Goal: Information Seeking & Learning: Check status

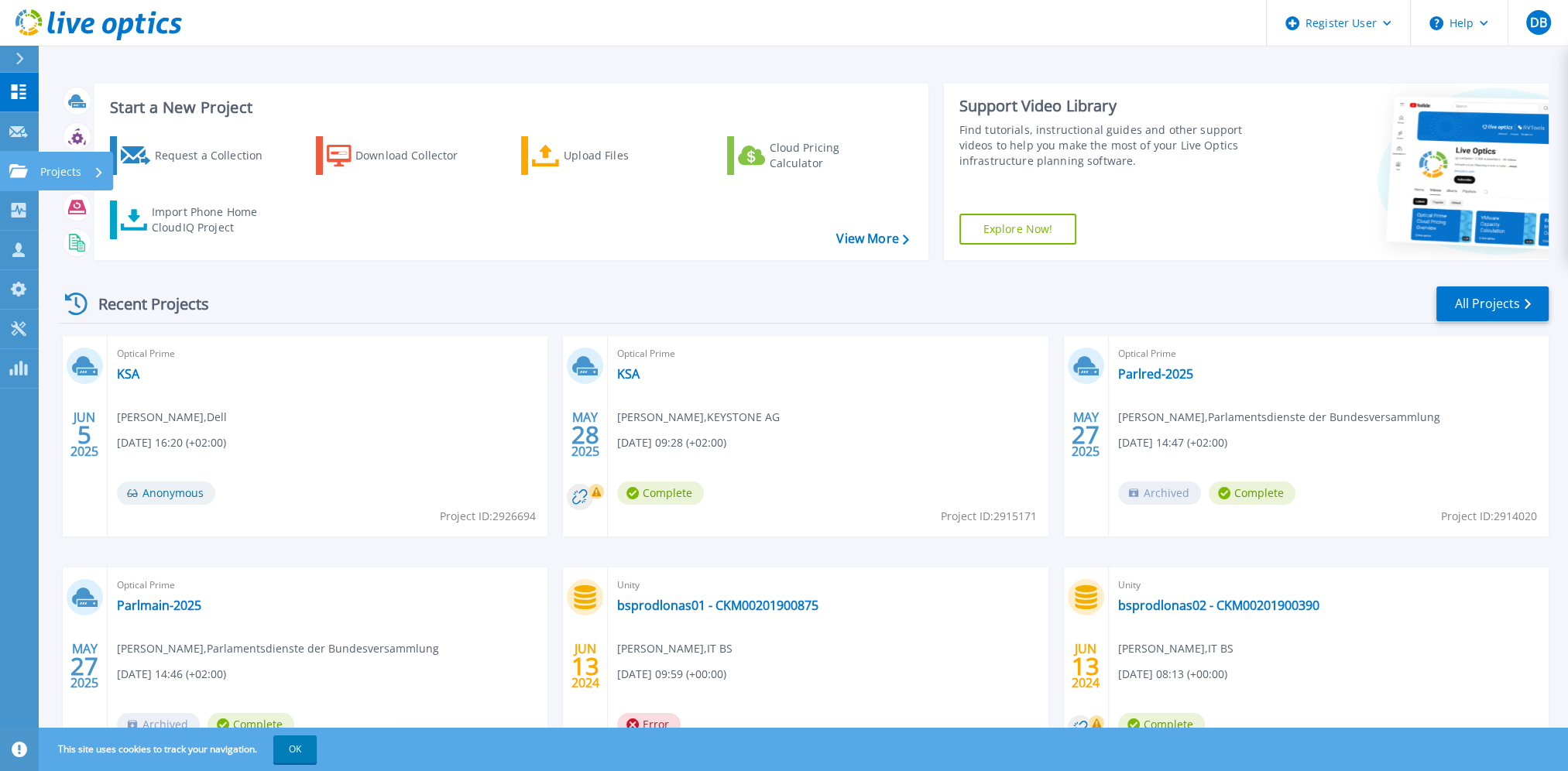
click at [19, 167] on icon at bounding box center [19, 170] width 19 height 13
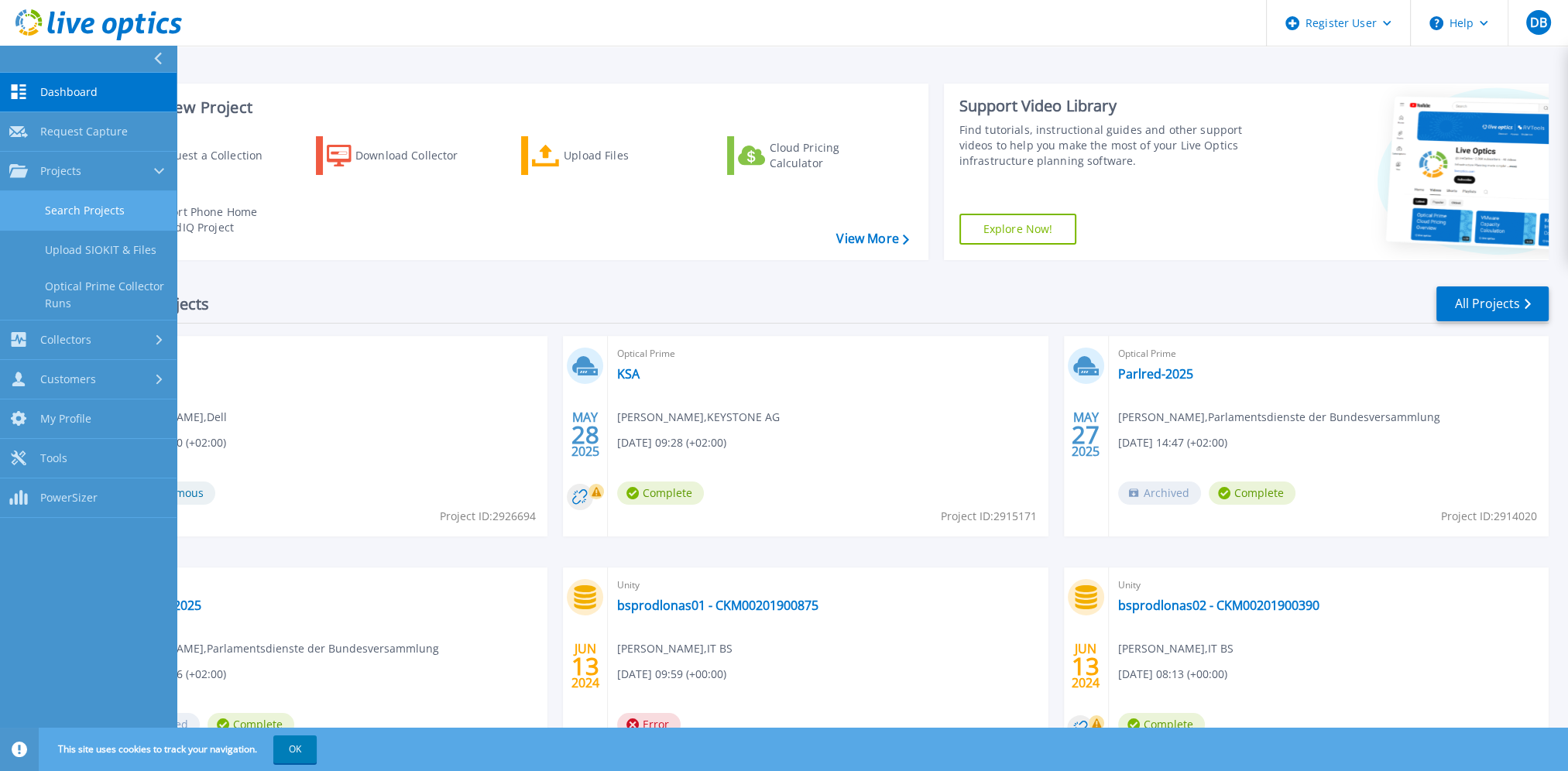
click at [99, 200] on link "Search Projects" at bounding box center [88, 212] width 176 height 40
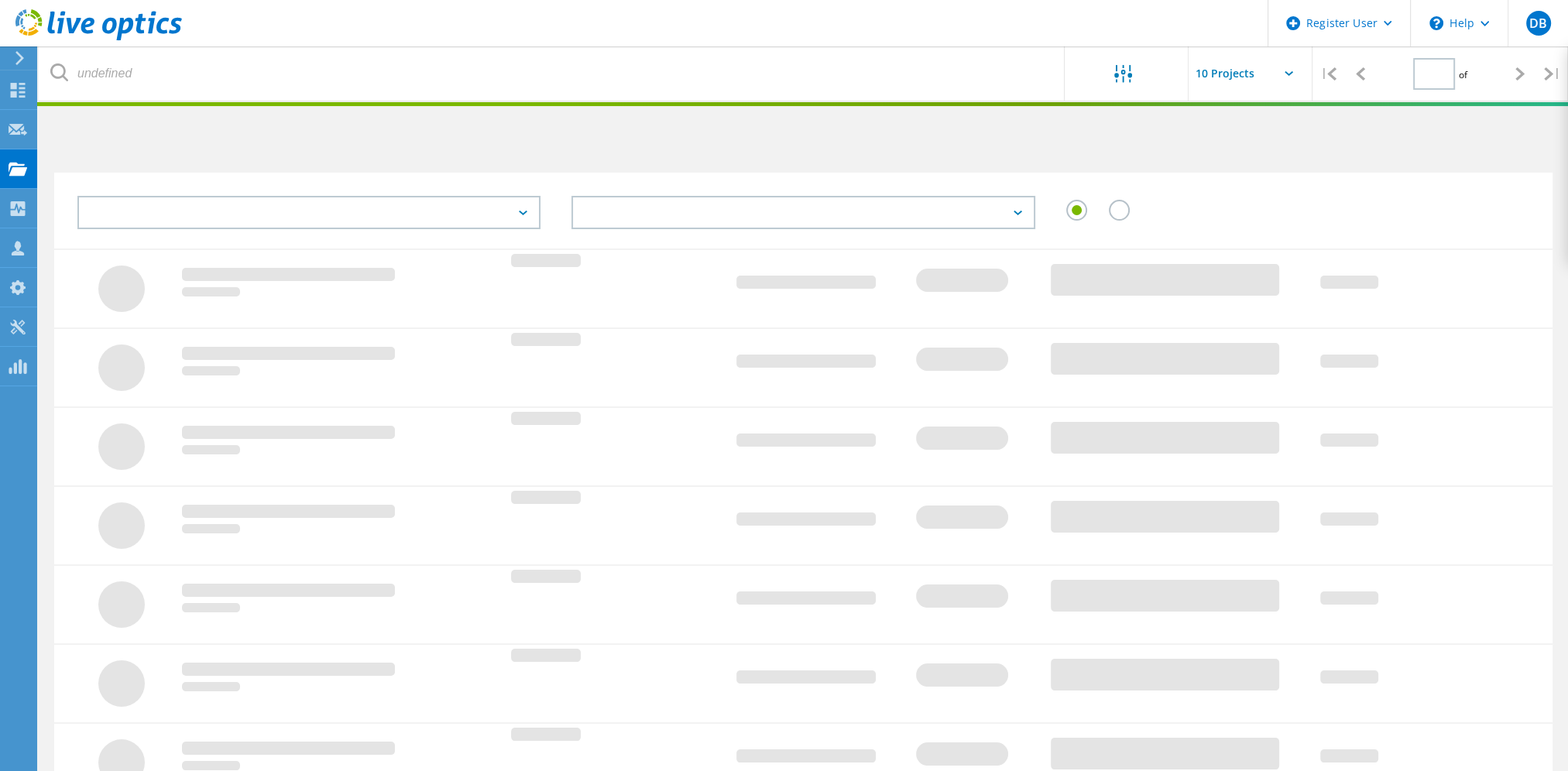
type input "2"
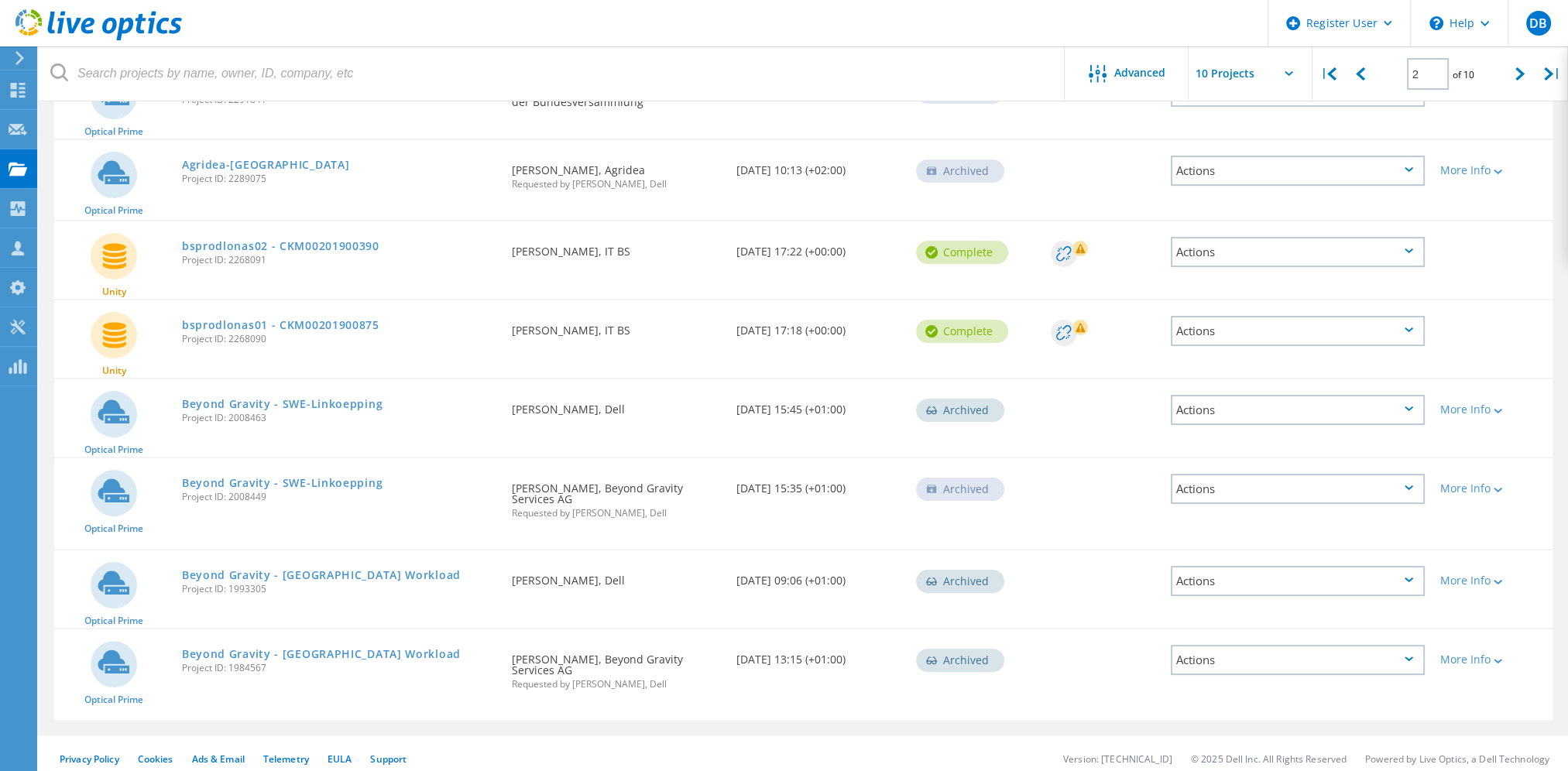
scroll to position [78, 0]
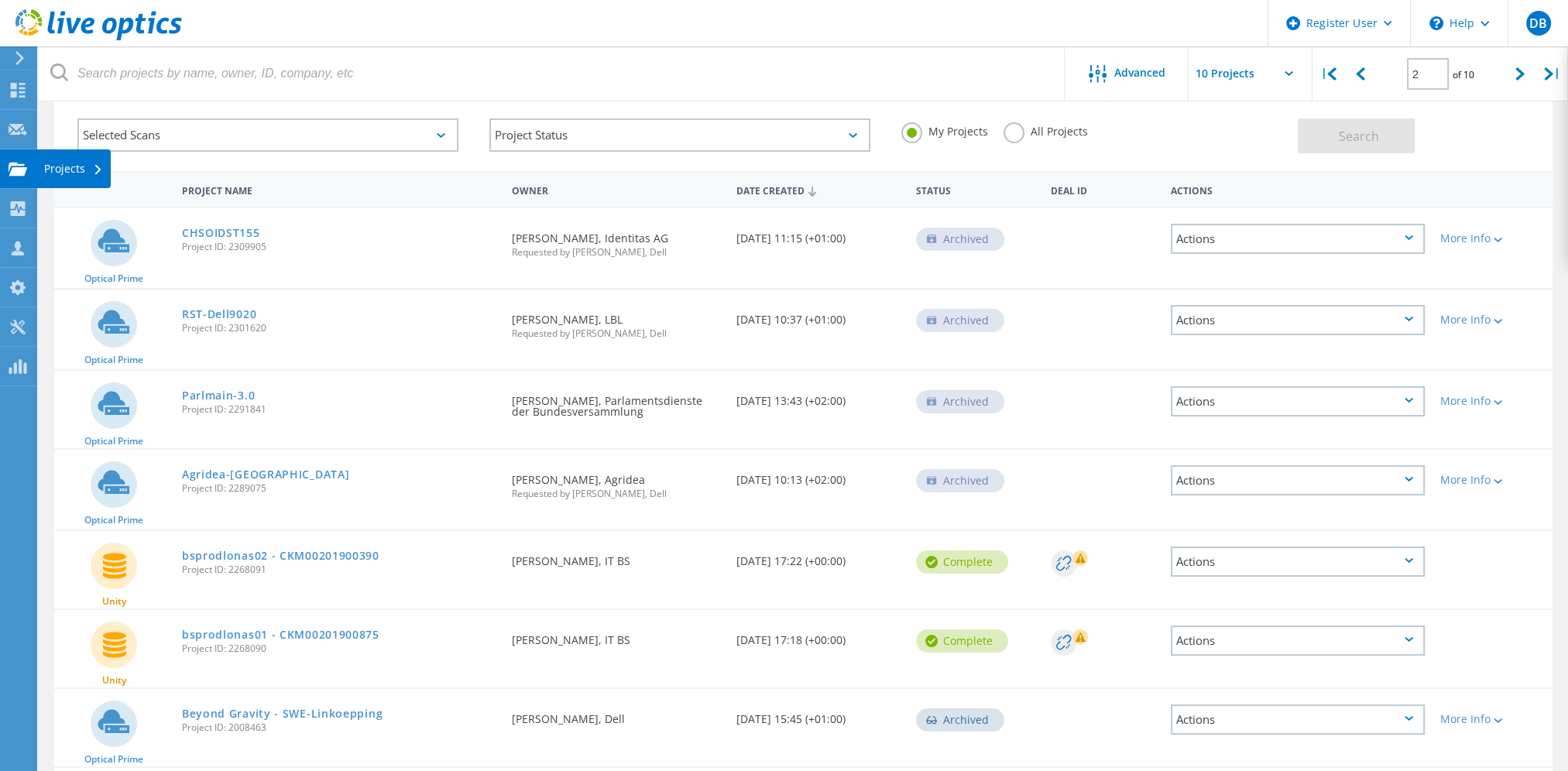
click at [81, 169] on div "Projects" at bounding box center [73, 168] width 59 height 11
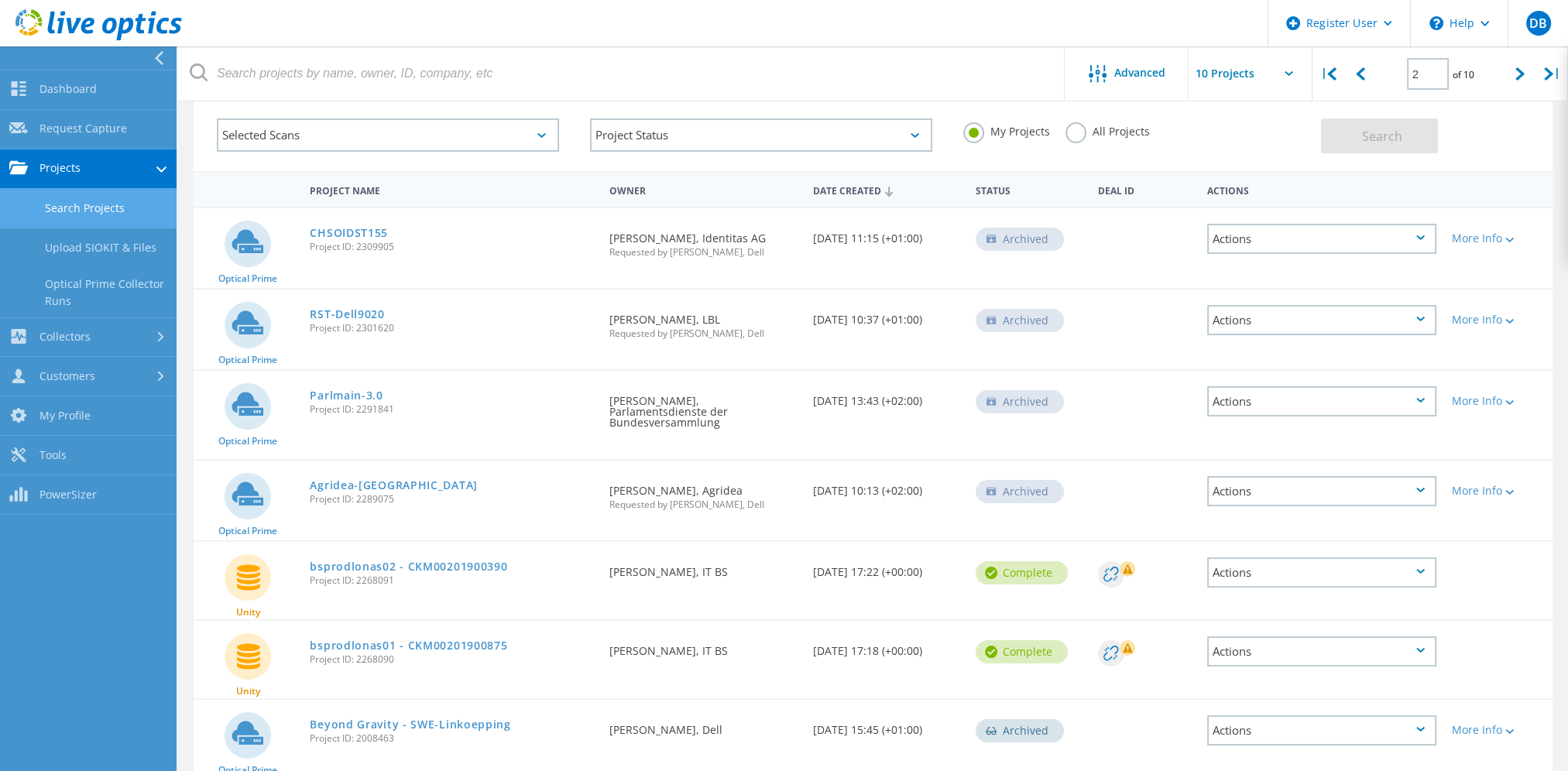
click at [94, 201] on link "Search Projects" at bounding box center [88, 209] width 176 height 40
click at [303, 133] on div "Selected Scans" at bounding box center [388, 135] width 342 height 34
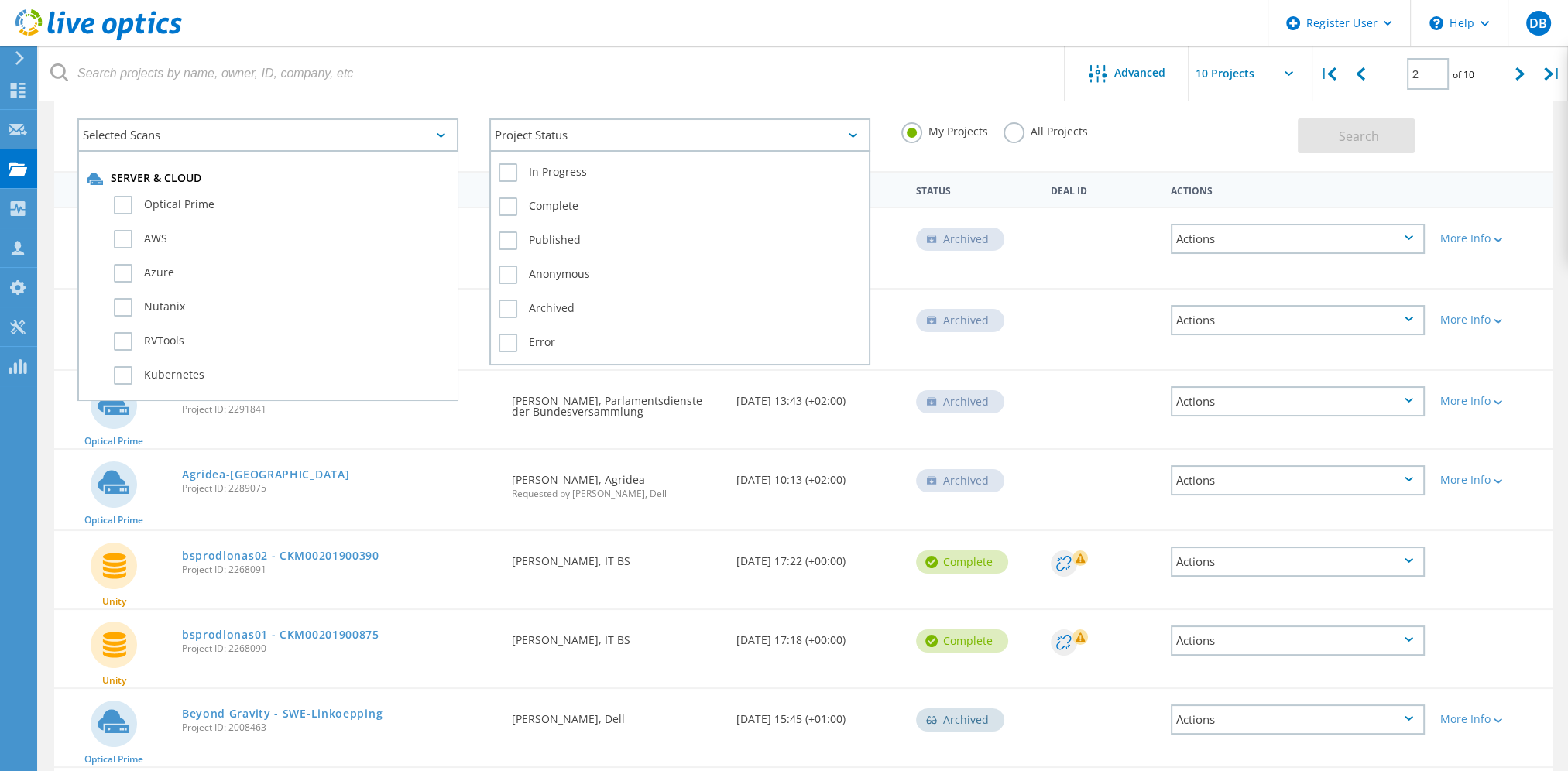
click at [569, 139] on div "Project Status" at bounding box center [680, 135] width 381 height 34
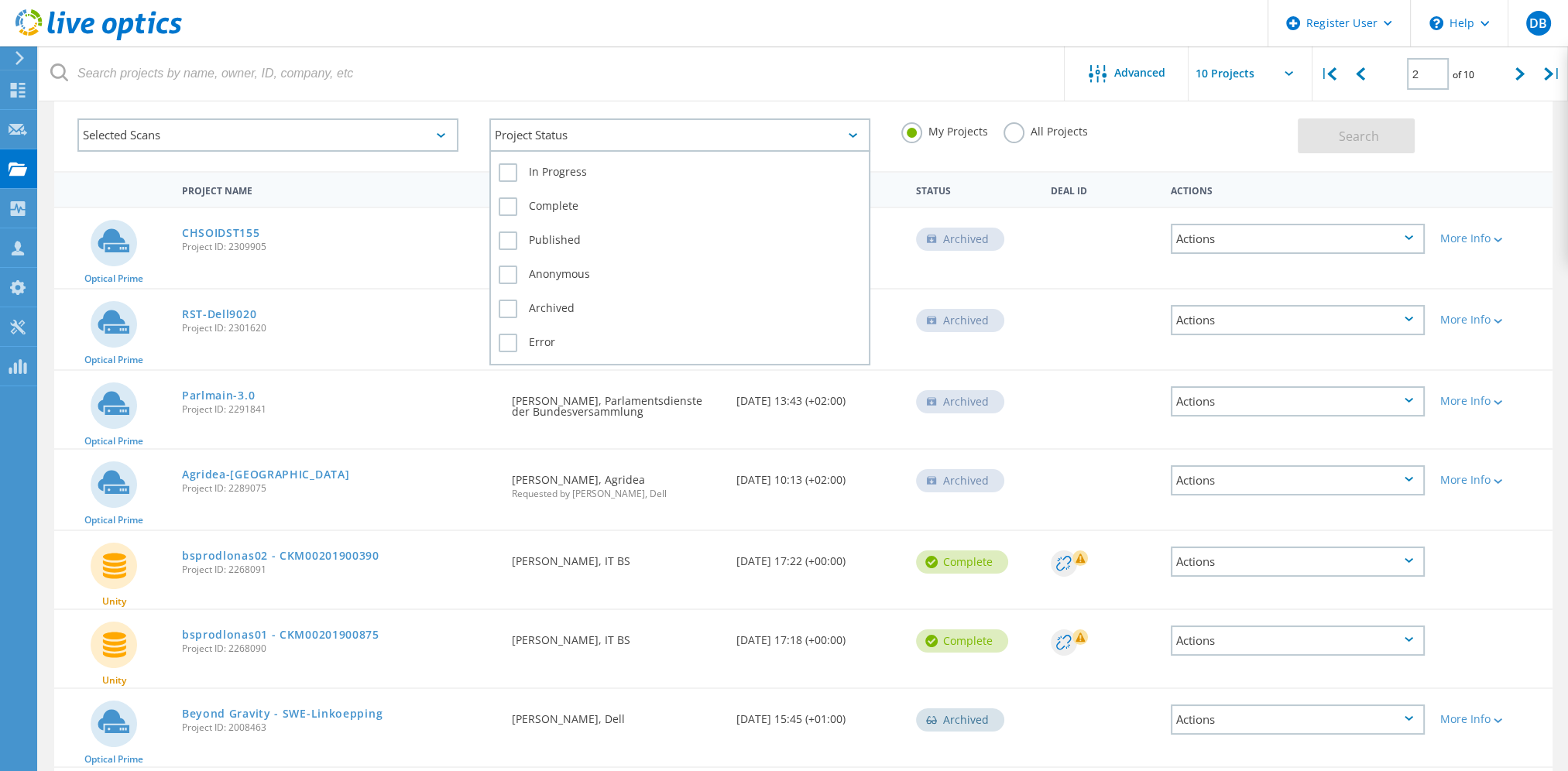
scroll to position [0, 0]
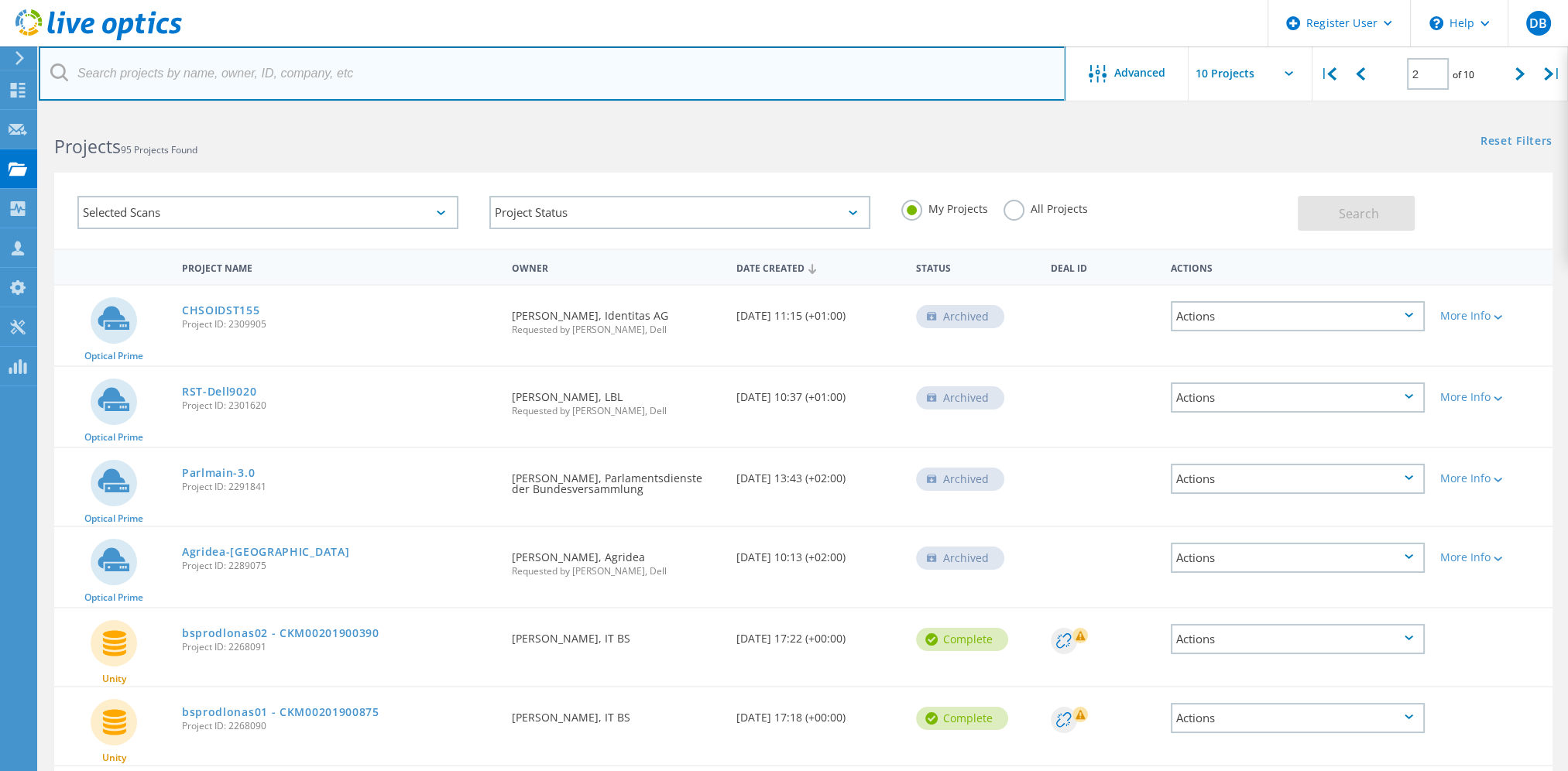
click at [207, 64] on input "text" at bounding box center [552, 73] width 1027 height 54
type input "agridea"
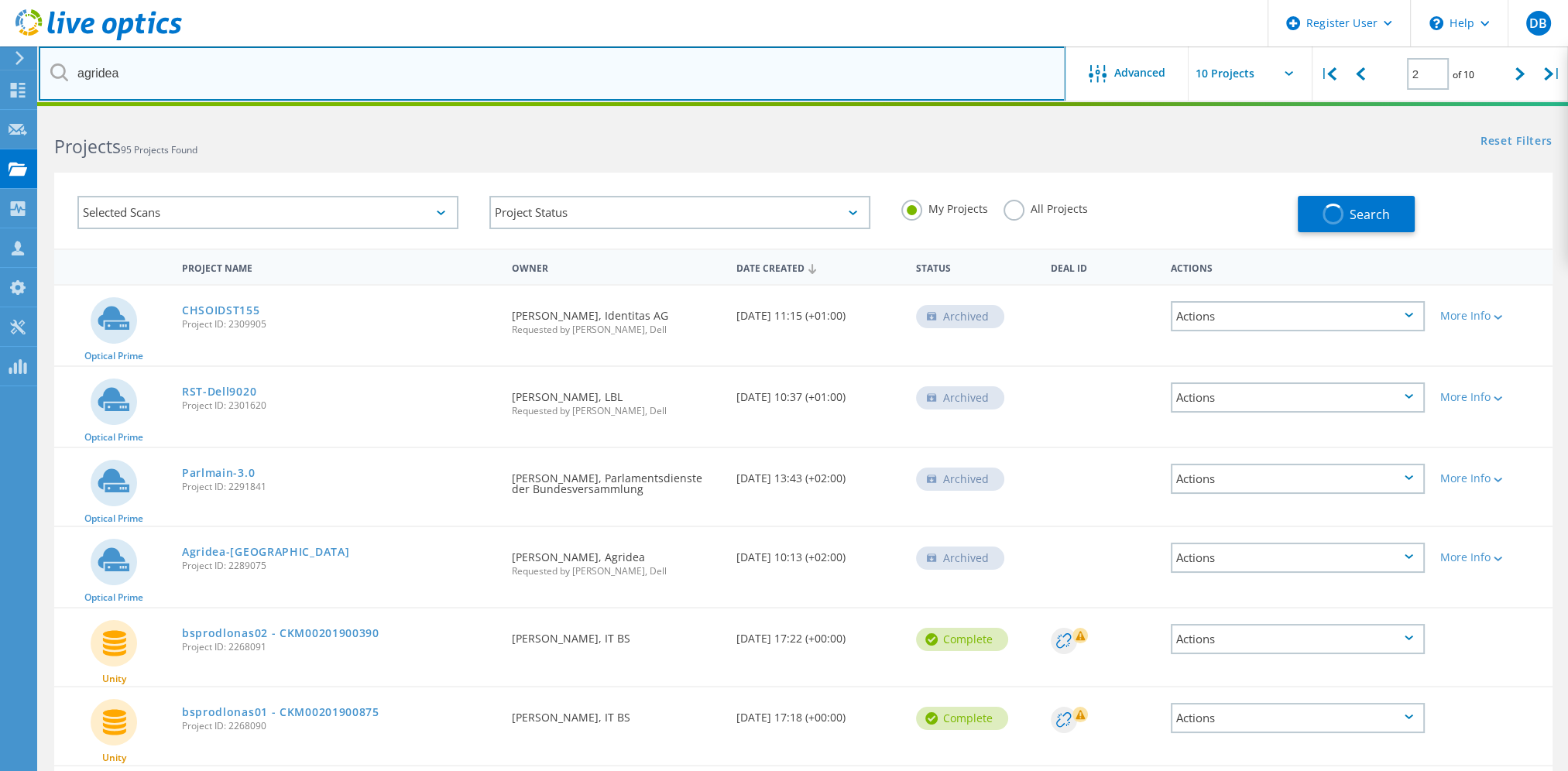
type input "1"
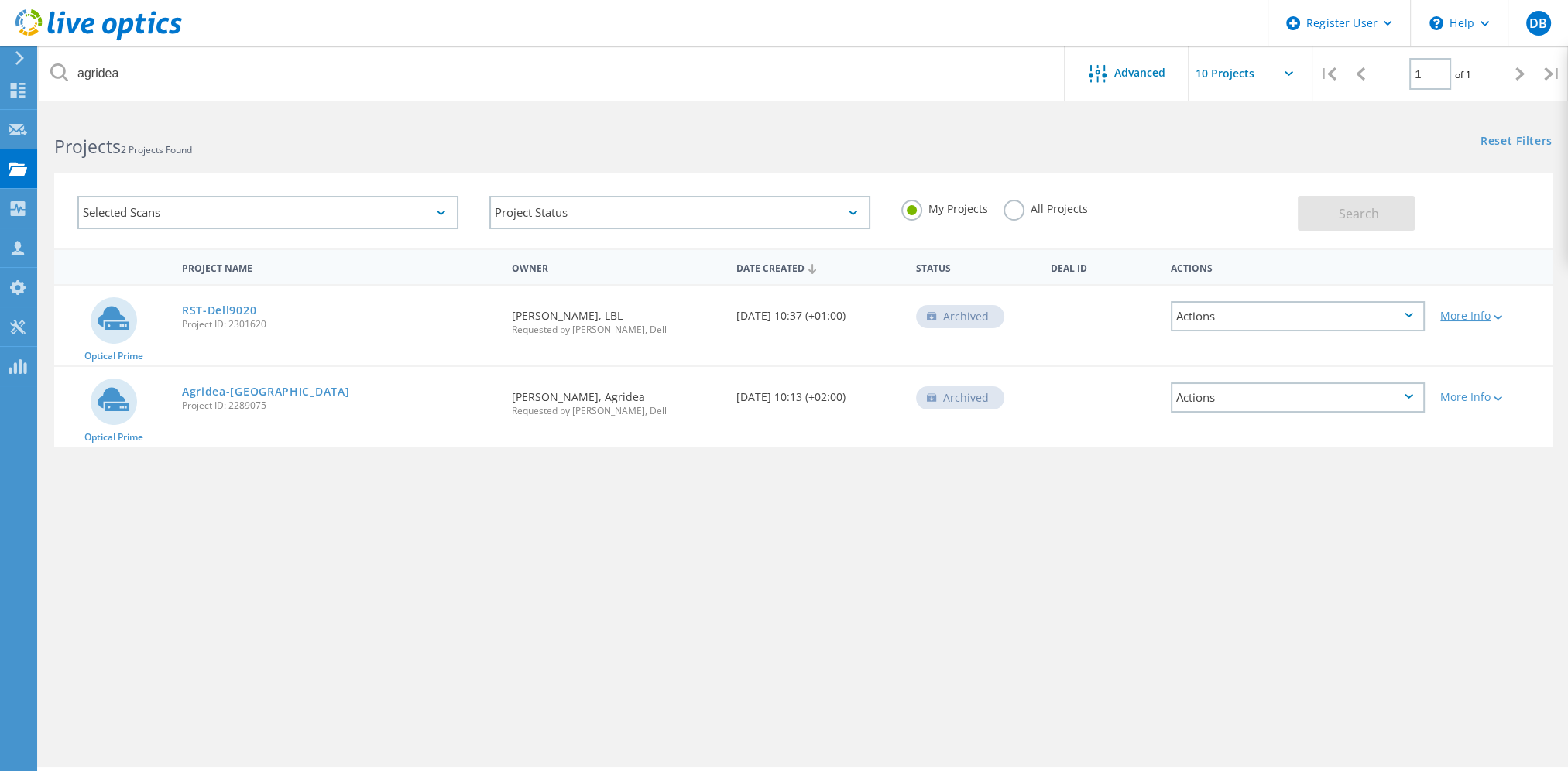
click at [1483, 315] on div "More Info" at bounding box center [1492, 316] width 104 height 11
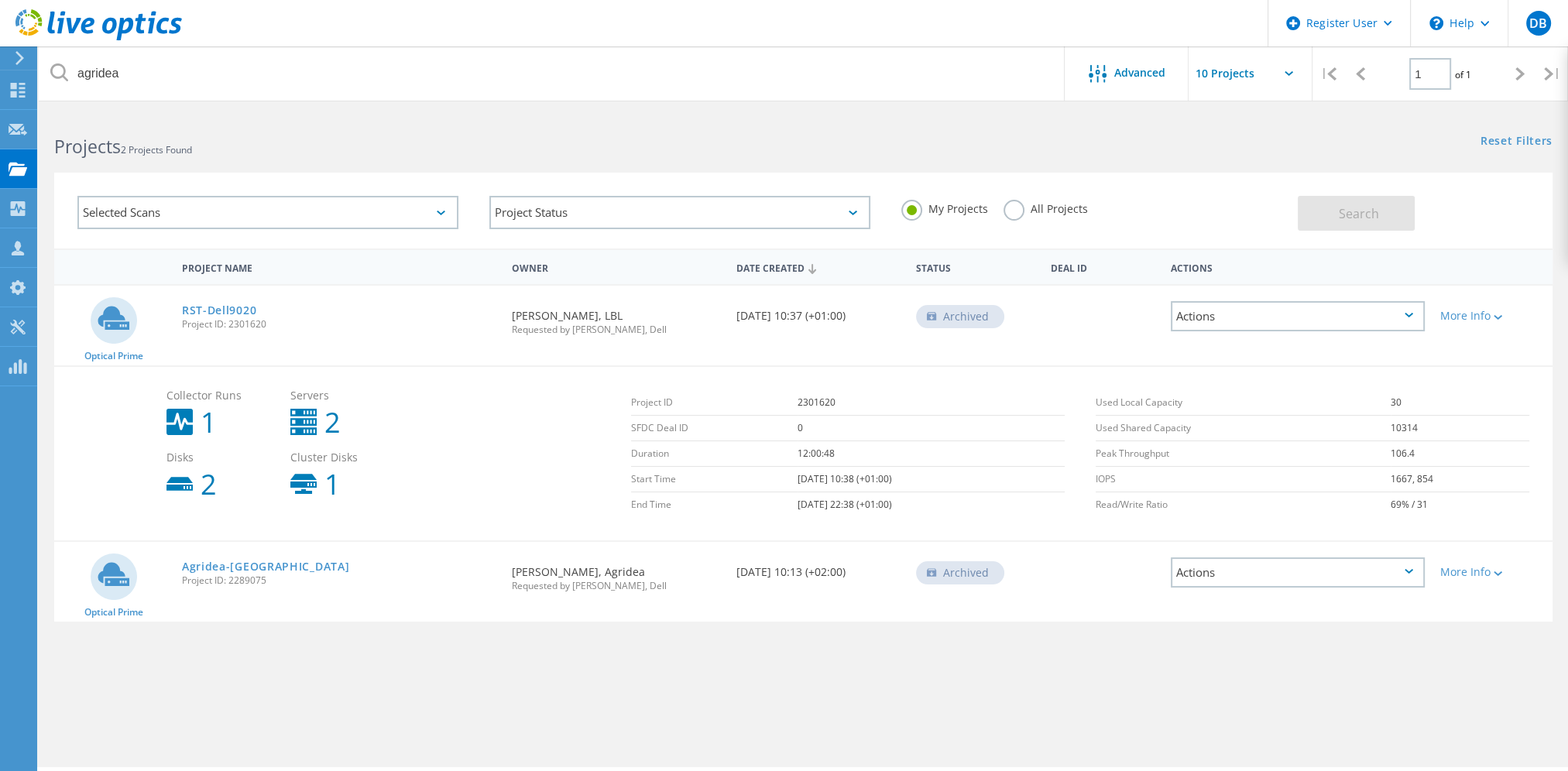
click at [968, 316] on div "Archived" at bounding box center [960, 316] width 88 height 23
click at [225, 309] on link "RST-Dell9020" at bounding box center [219, 310] width 74 height 11
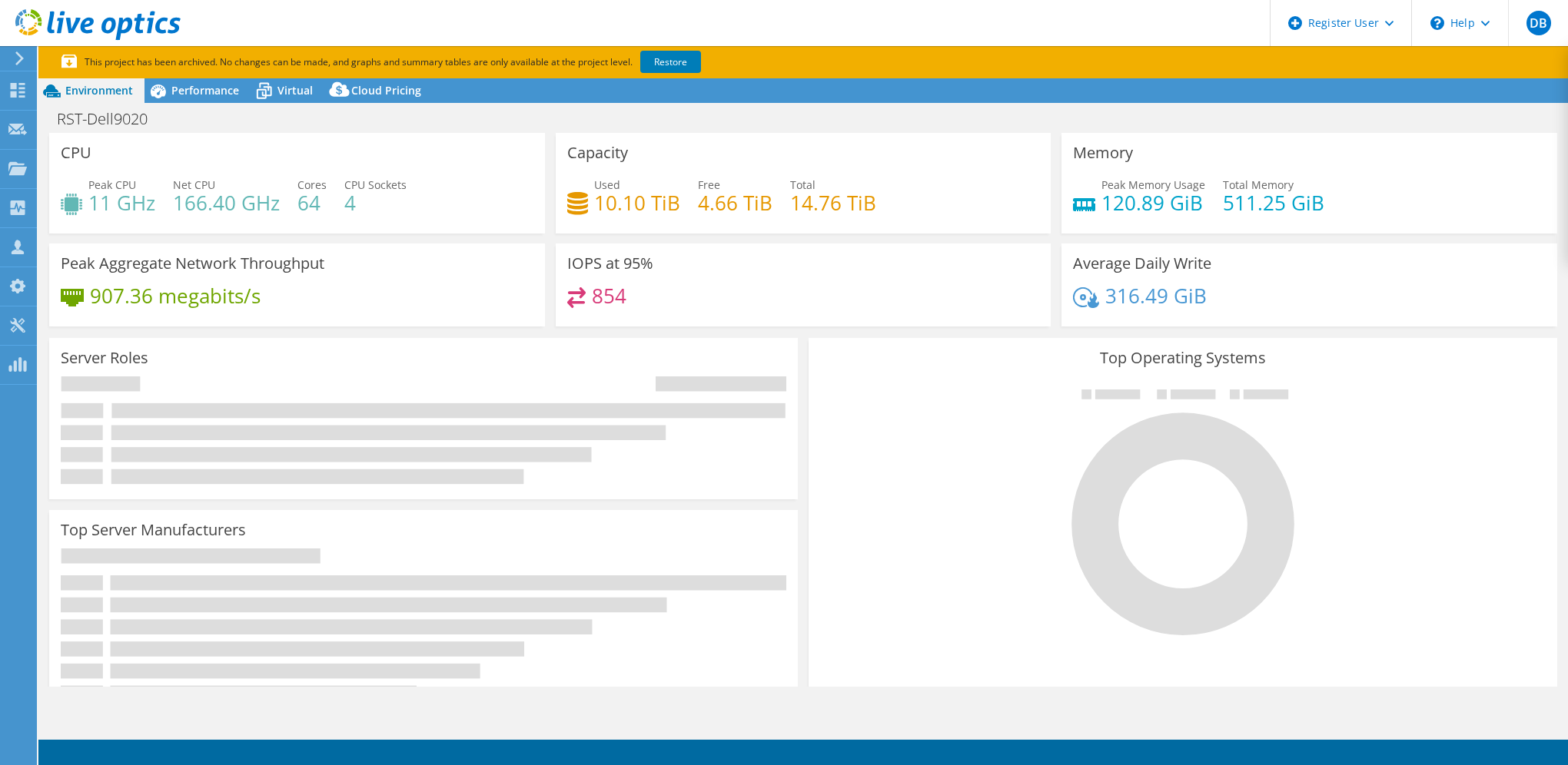
select select "USD"
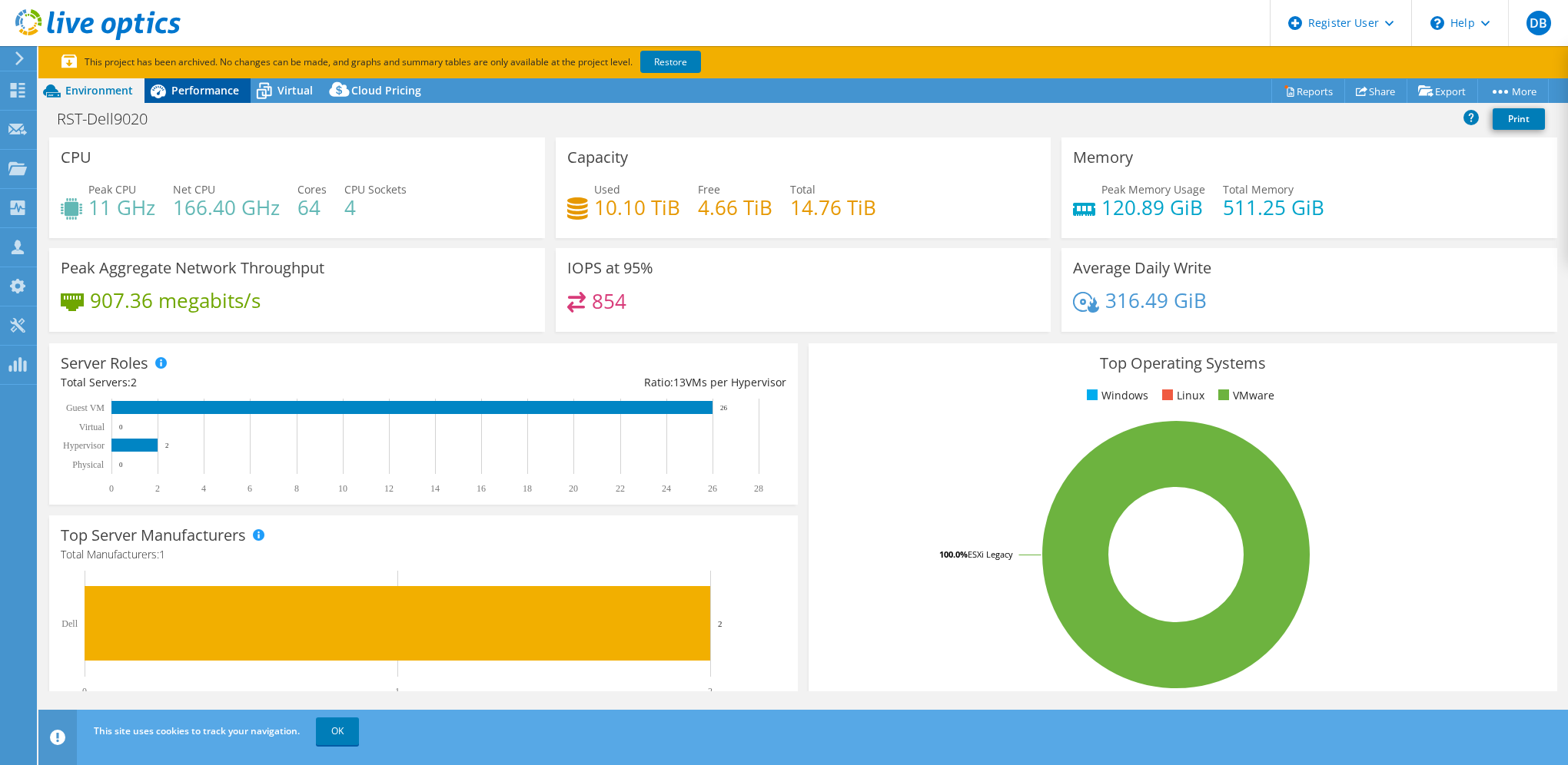
click at [220, 81] on div "Performance" at bounding box center [198, 90] width 106 height 25
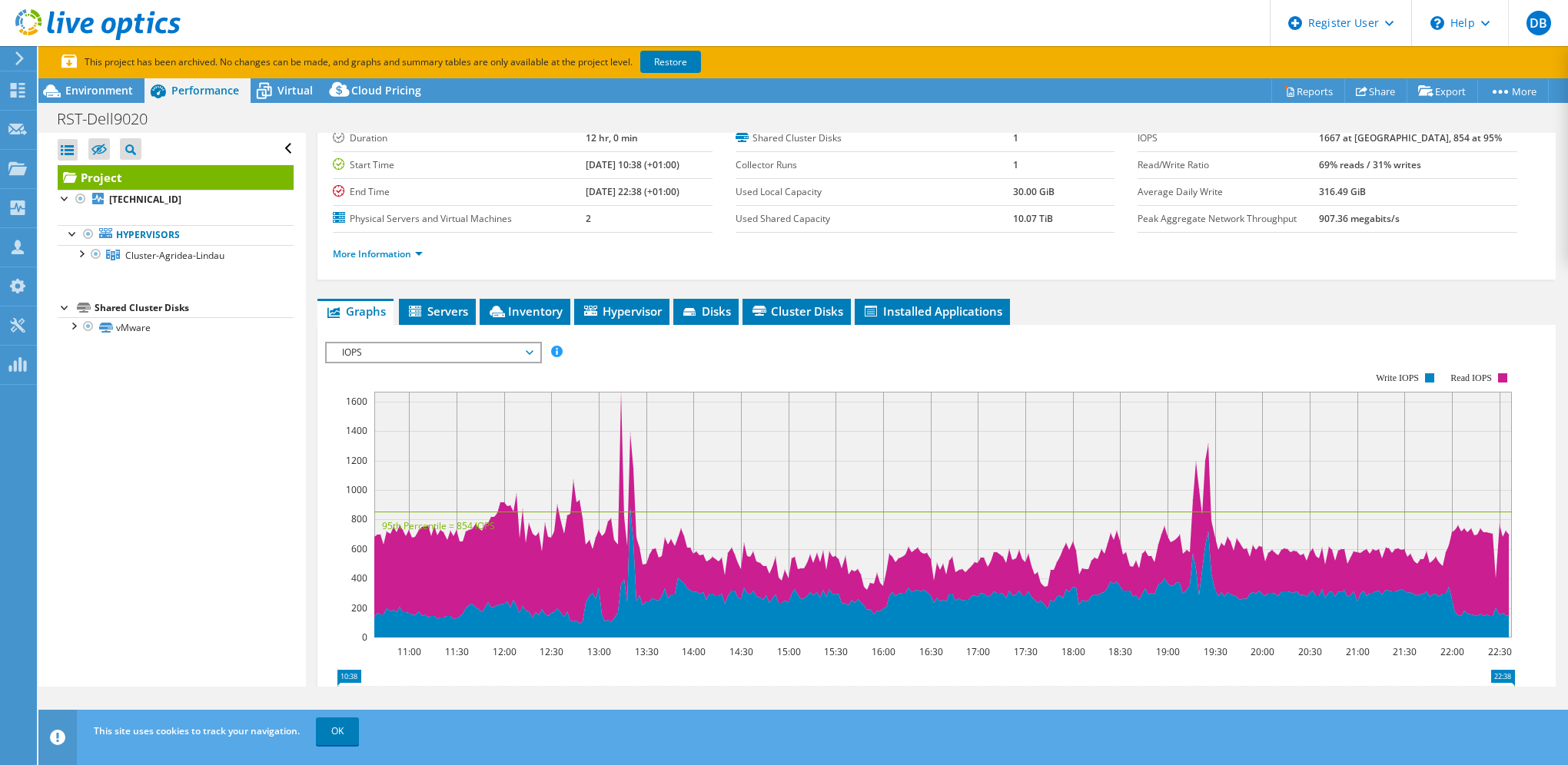
scroll to position [56, 0]
